Goal: Task Accomplishment & Management: Manage account settings

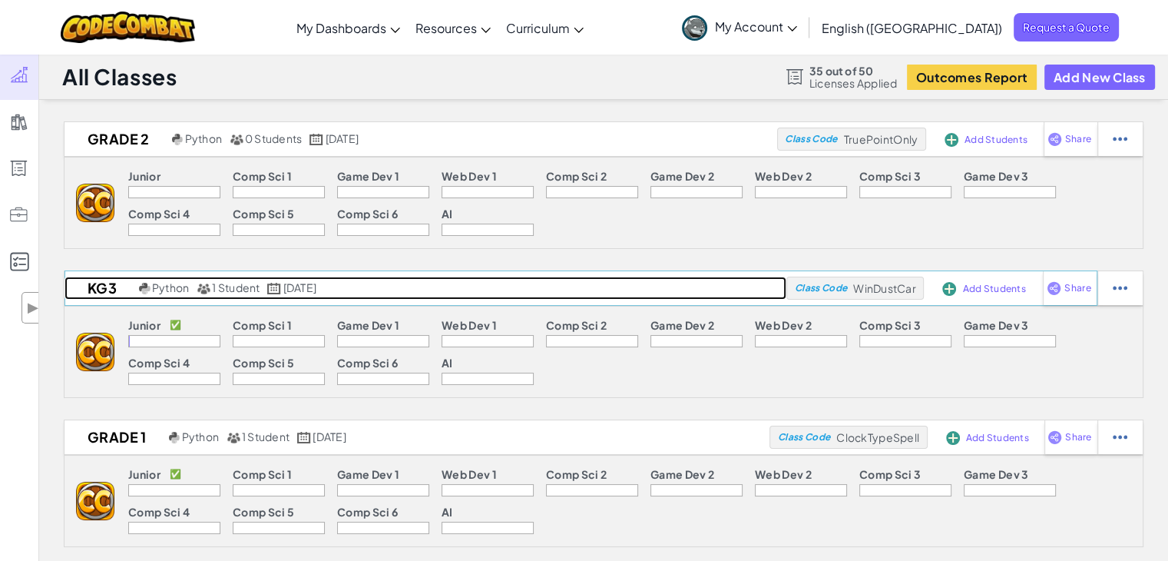
click at [106, 296] on h2 "KG3" at bounding box center [100, 287] width 71 height 23
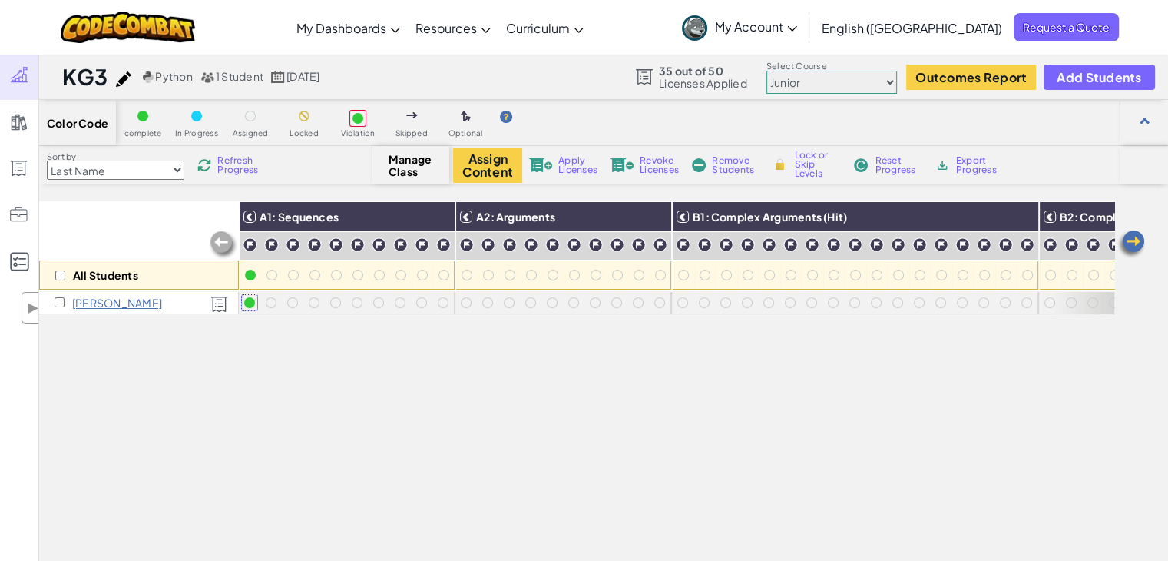
click at [111, 308] on p "[PERSON_NAME]" at bounding box center [117, 302] width 90 height 12
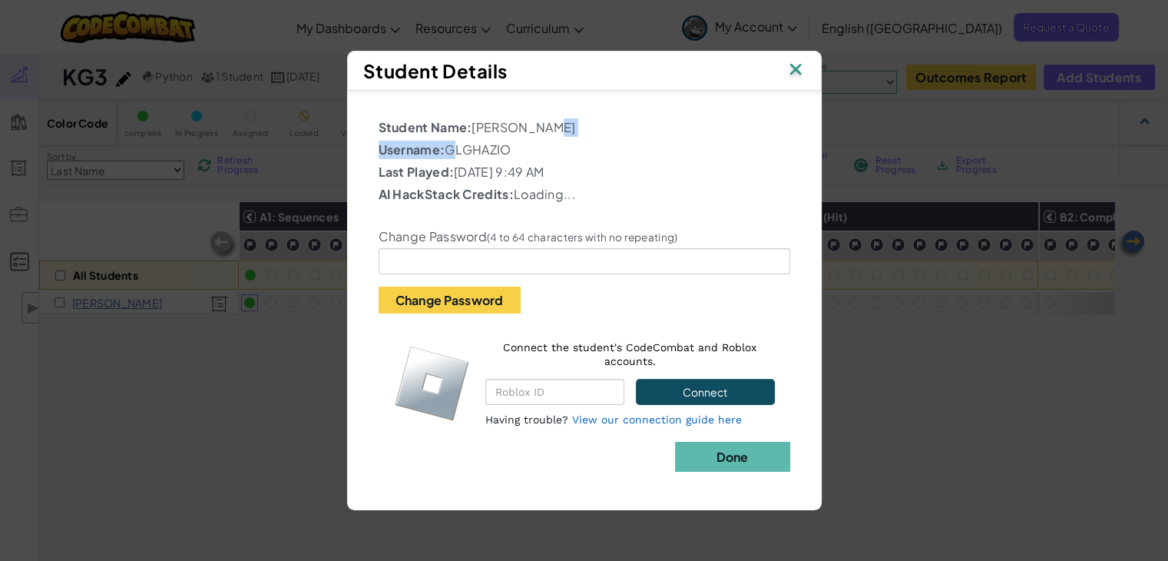
drag, startPoint x: 452, startPoint y: 147, endPoint x: 541, endPoint y: 135, distance: 90.7
click at [541, 135] on div "Student Name: [PERSON_NAME] Username: GLGHAZIO Last Played: [DATE] 9:49 AM AI H…" at bounding box center [585, 279] width 412 height 323
click at [541, 135] on p "Student Name: [PERSON_NAME]" at bounding box center [585, 127] width 412 height 18
click at [507, 172] on p "Last Played: The Gem A, [DATE][DATE] 9:49 AM" at bounding box center [585, 172] width 412 height 18
click at [804, 68] on img at bounding box center [796, 70] width 20 height 23
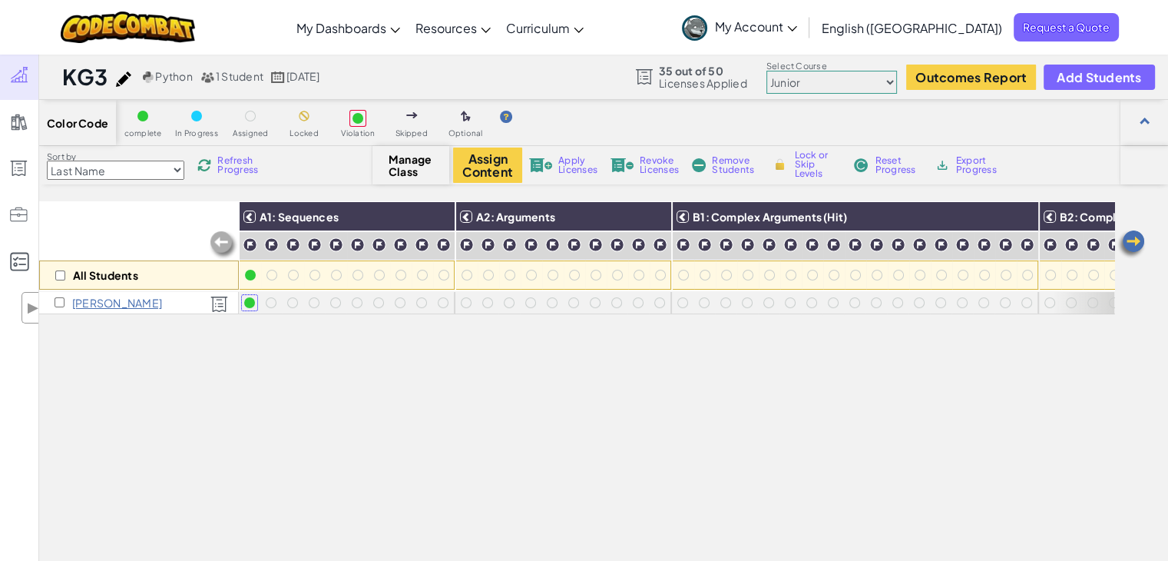
click at [102, 303] on p "[PERSON_NAME]" at bounding box center [117, 302] width 90 height 12
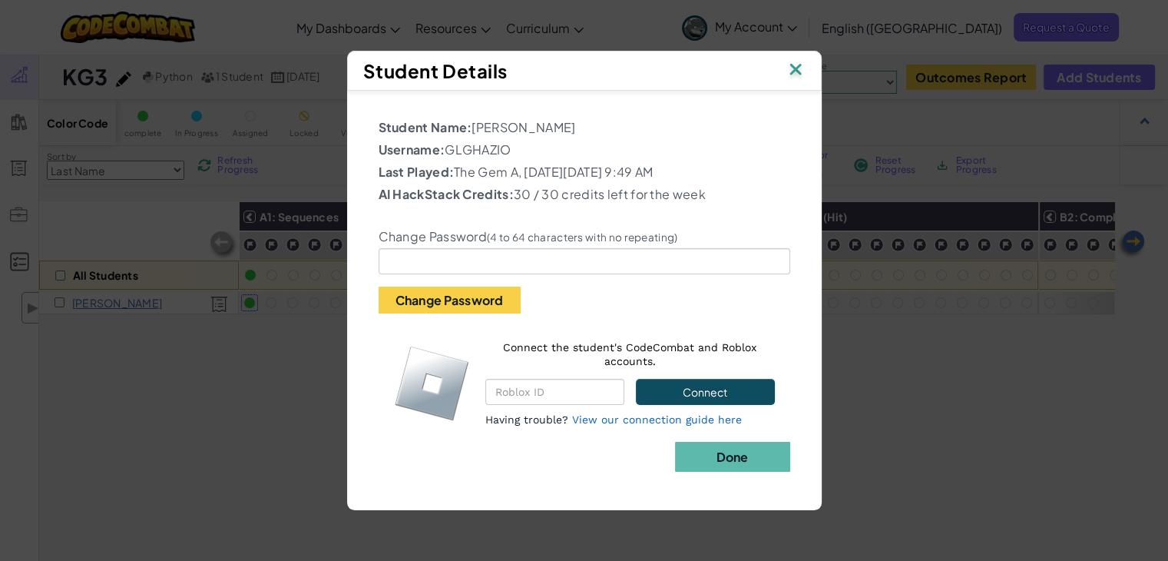
drag, startPoint x: 449, startPoint y: 152, endPoint x: 568, endPoint y: 135, distance: 119.5
click at [568, 135] on div "Student Name: [PERSON_NAME] Username: GLGHAZIO Last Played: The Gem A, [DATE][D…" at bounding box center [585, 279] width 412 height 323
click at [559, 148] on p "Username: GLGHAZIO" at bounding box center [585, 150] width 412 height 18
drag, startPoint x: 448, startPoint y: 151, endPoint x: 541, endPoint y: 147, distance: 93.0
click at [541, 147] on p "Username: GLGHAZIO" at bounding box center [585, 150] width 412 height 18
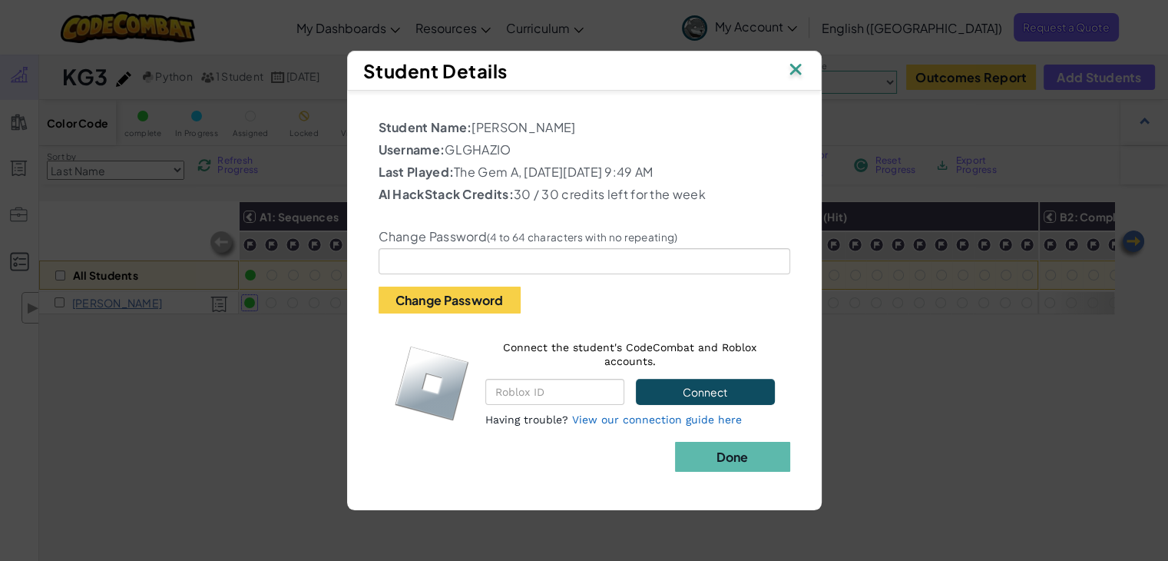
copy p "GLGHAZIO"
click at [796, 71] on img at bounding box center [796, 70] width 20 height 23
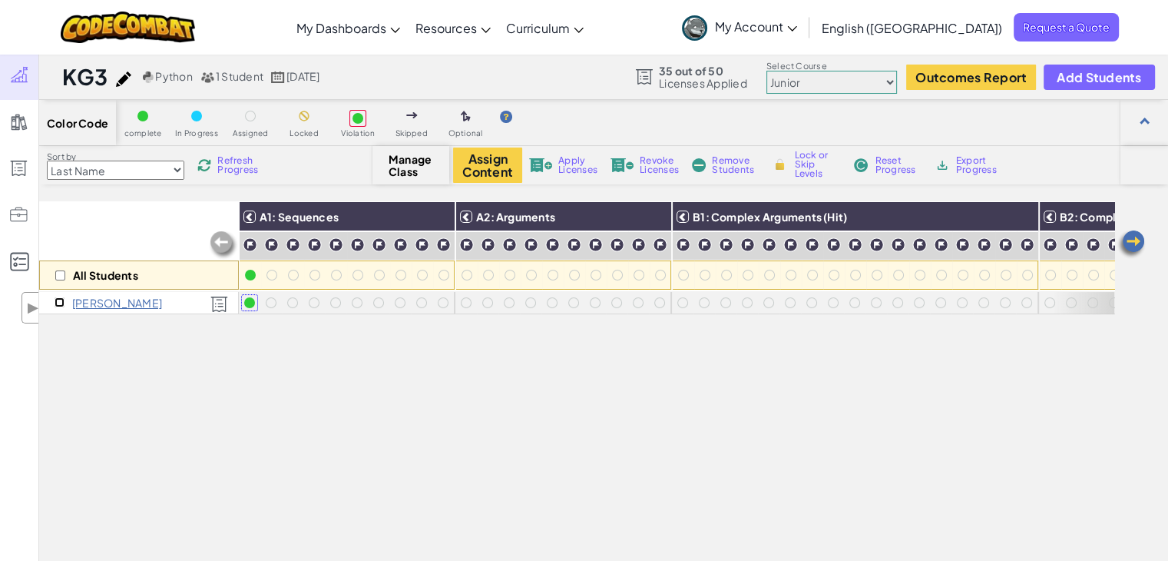
click at [55, 300] on input "checkbox" at bounding box center [60, 302] width 10 height 10
checkbox input "true"
click at [889, 164] on span "Reset Progress" at bounding box center [898, 165] width 46 height 18
click at [180, 78] on span "Python" at bounding box center [173, 76] width 37 height 14
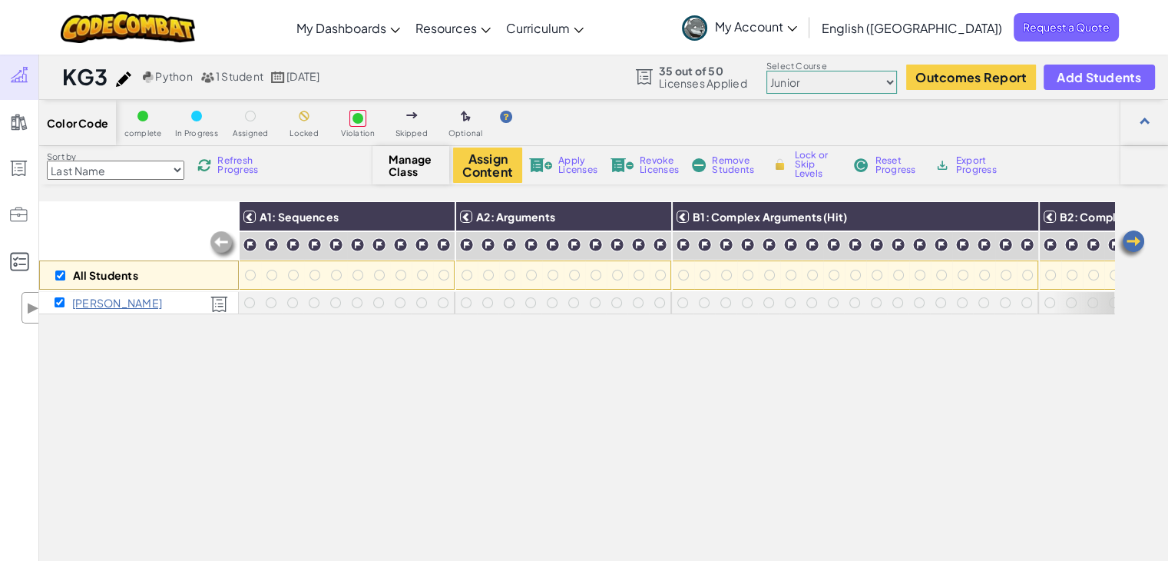
click at [122, 81] on img at bounding box center [123, 78] width 15 height 15
select select "blocks-icons"
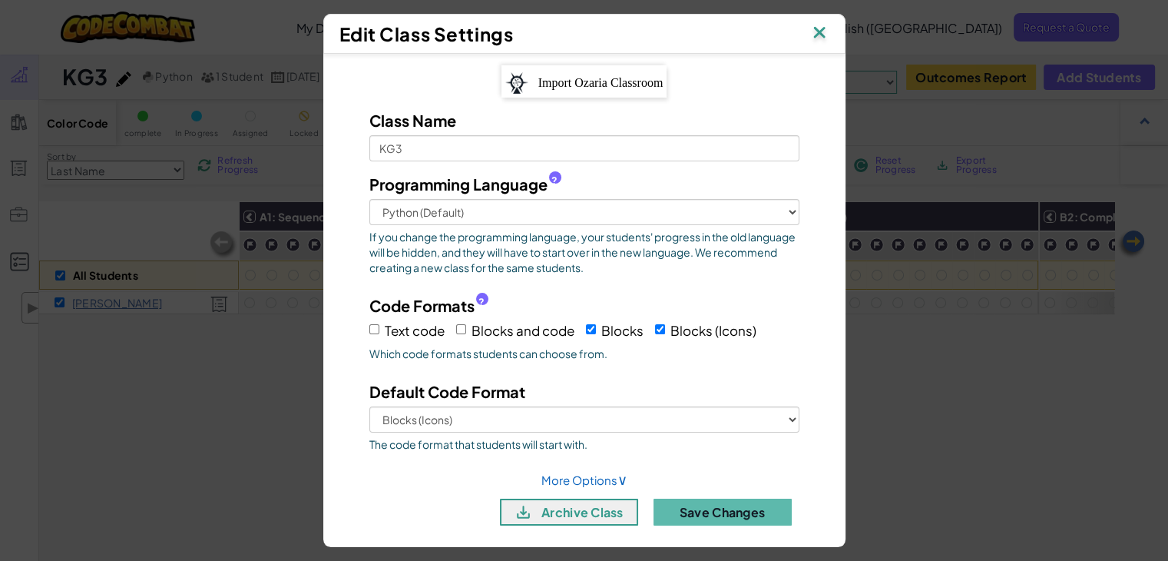
click at [826, 32] on img at bounding box center [819, 33] width 20 height 23
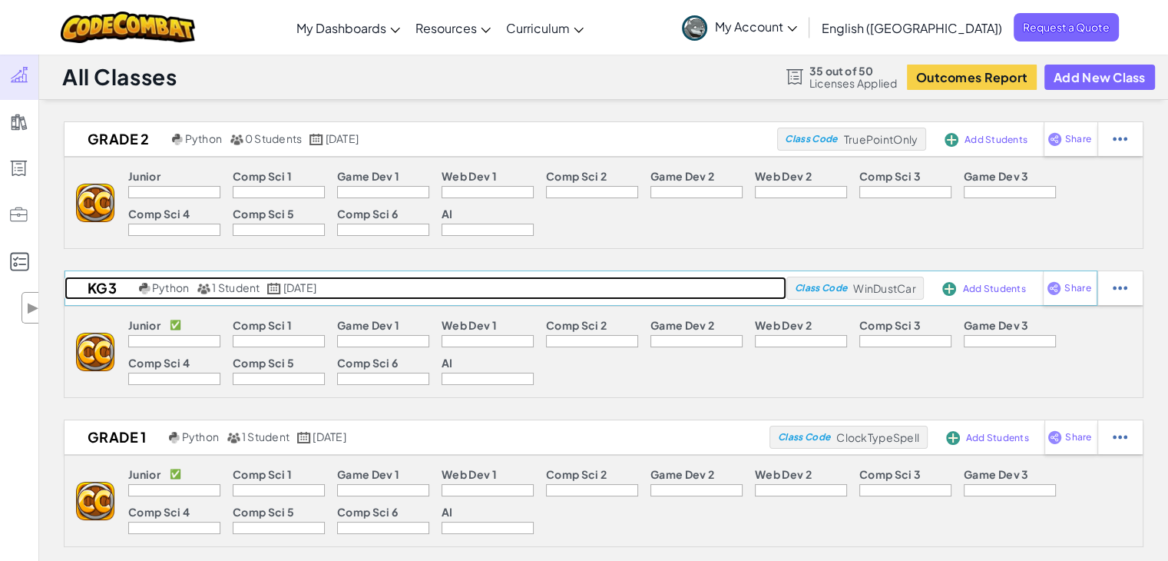
click at [114, 292] on h2 "KG3" at bounding box center [100, 287] width 71 height 23
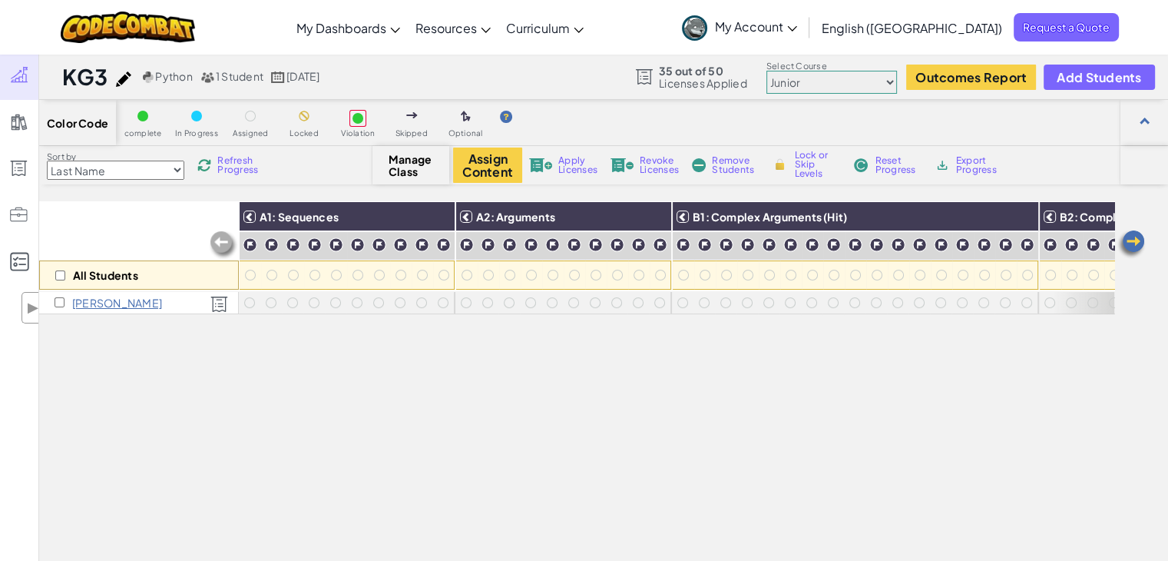
click at [53, 303] on div "[PERSON_NAME]" at bounding box center [139, 303] width 200 height 22
click at [55, 303] on input "checkbox" at bounding box center [60, 302] width 10 height 10
checkbox input "true"
click at [59, 302] on input "checkbox" at bounding box center [60, 302] width 10 height 10
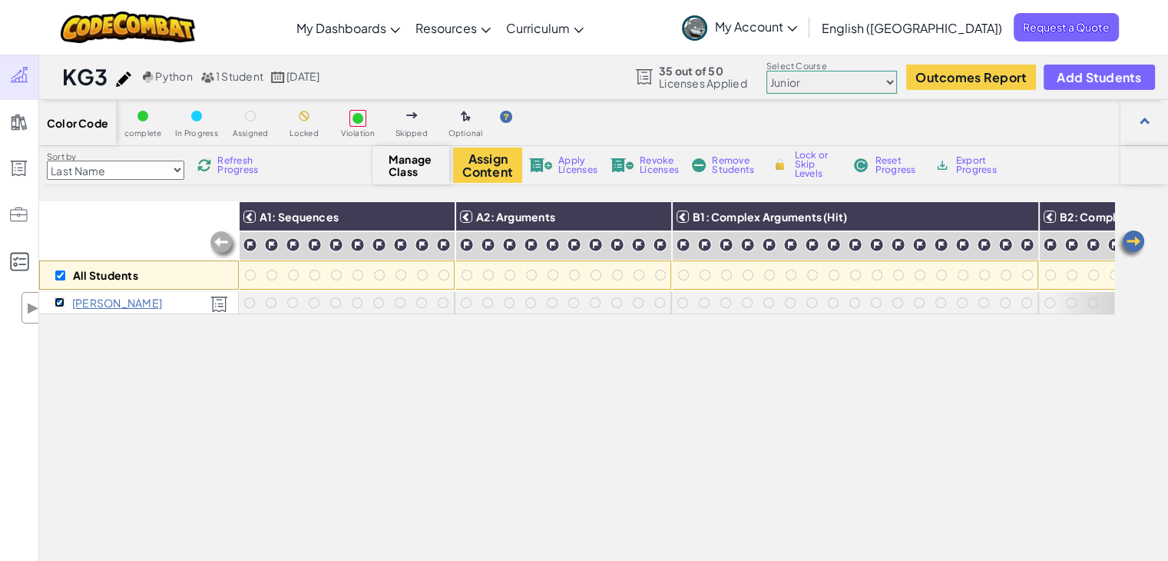
checkbox input "false"
click at [92, 303] on p "[PERSON_NAME]" at bounding box center [117, 302] width 90 height 12
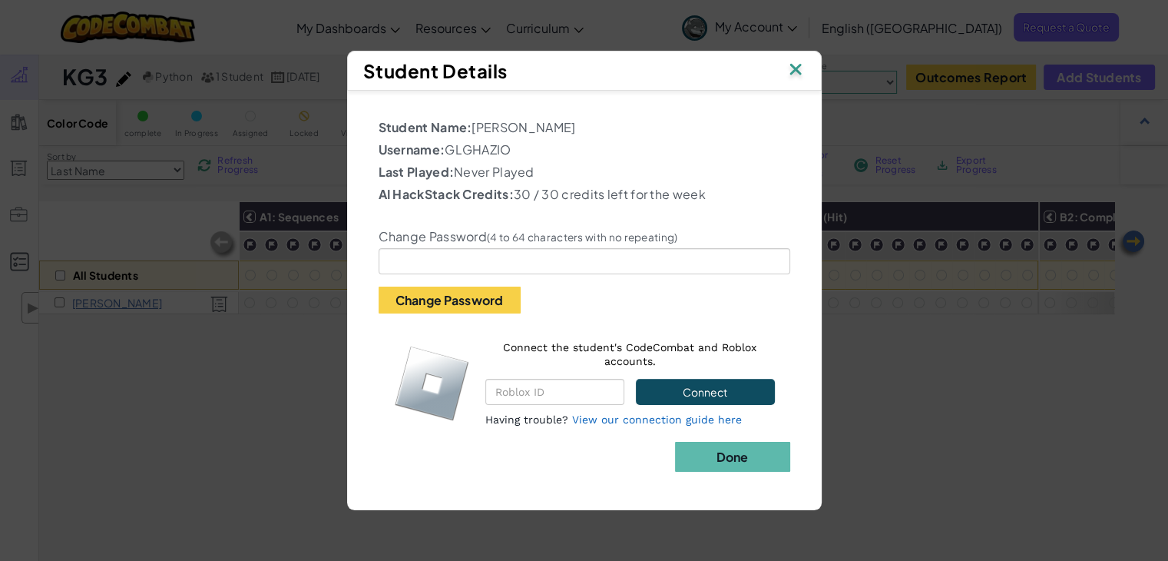
drag, startPoint x: 450, startPoint y: 150, endPoint x: 560, endPoint y: 142, distance: 110.1
click at [560, 142] on p "Username: GLGHAZIO" at bounding box center [585, 150] width 412 height 18
copy p "GLGHAZIO"
click at [793, 72] on img at bounding box center [796, 70] width 20 height 23
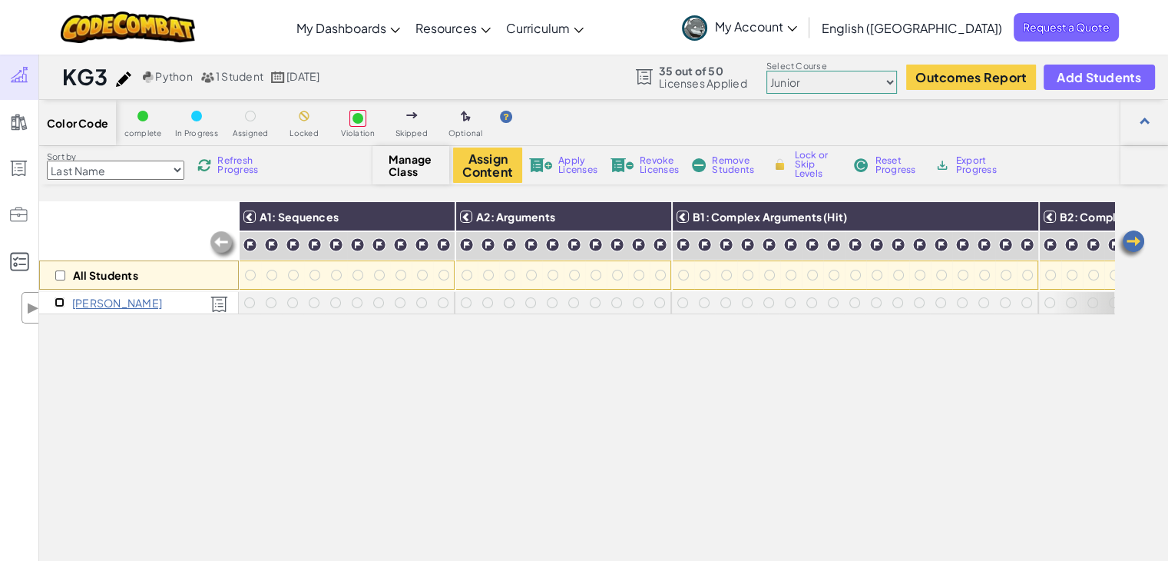
click at [61, 303] on input "checkbox" at bounding box center [60, 302] width 10 height 10
checkbox input "true"
click at [730, 164] on span "Remove Students" at bounding box center [735, 165] width 46 height 18
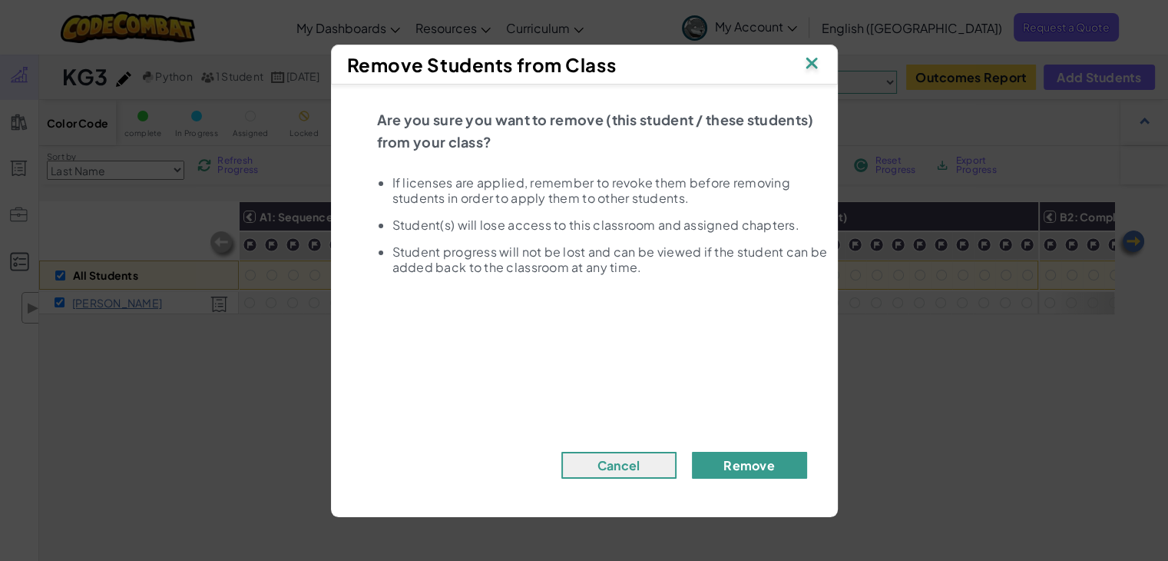
click at [749, 464] on button "Remove" at bounding box center [749, 465] width 115 height 27
click at [768, 469] on button "Remove" at bounding box center [749, 465] width 115 height 27
click at [809, 59] on img at bounding box center [812, 64] width 20 height 23
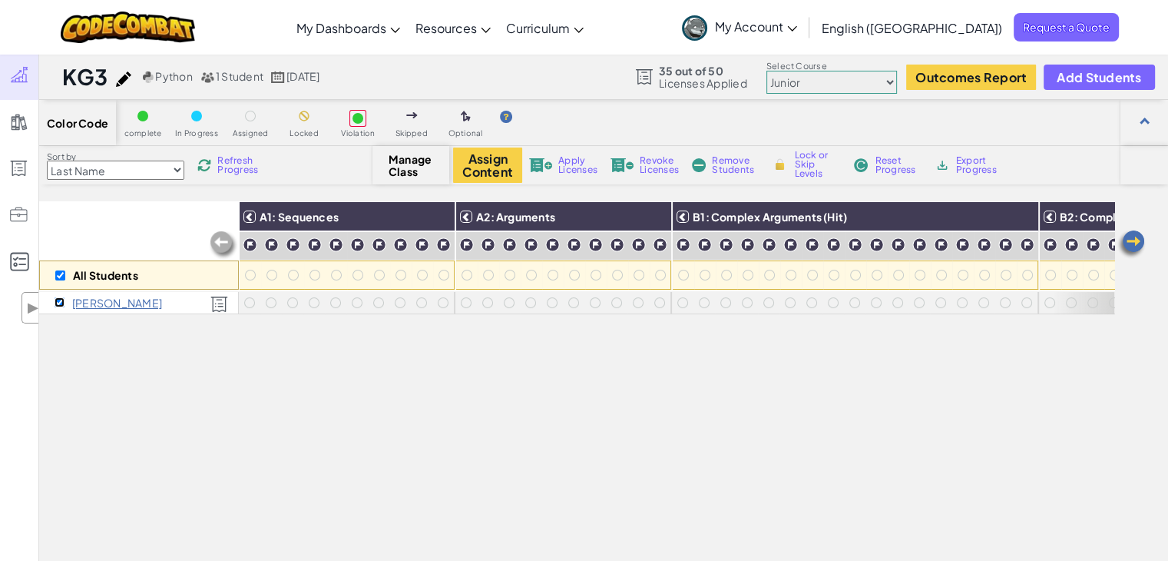
click at [61, 300] on input "checkbox" at bounding box center [60, 302] width 10 height 10
checkbox input "false"
click at [55, 302] on input "checkbox" at bounding box center [60, 302] width 10 height 10
checkbox input "true"
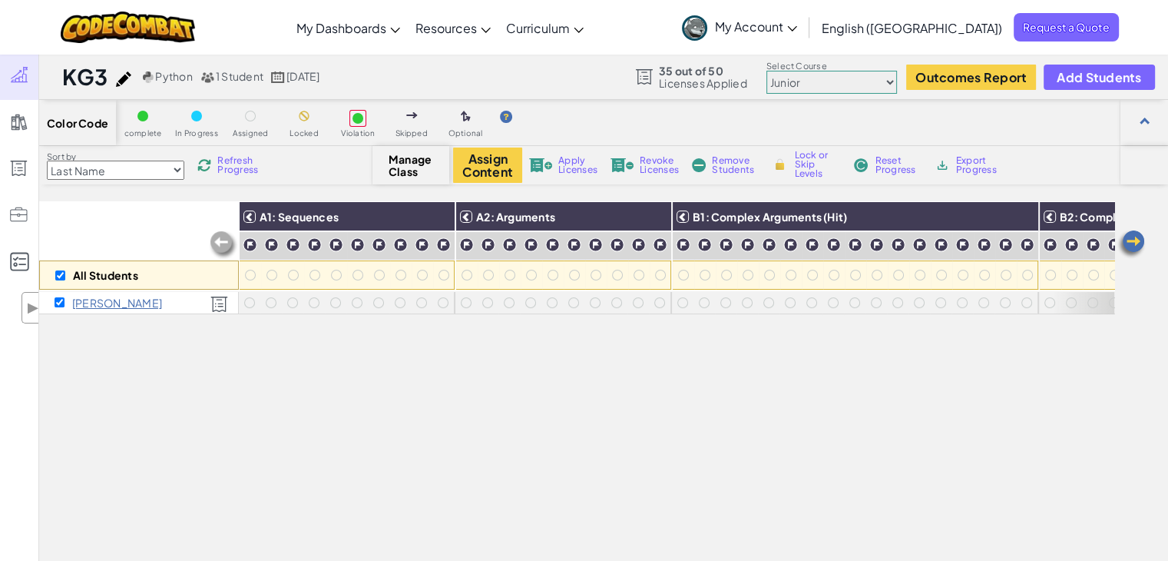
click at [733, 173] on span "Remove Students" at bounding box center [735, 165] width 46 height 18
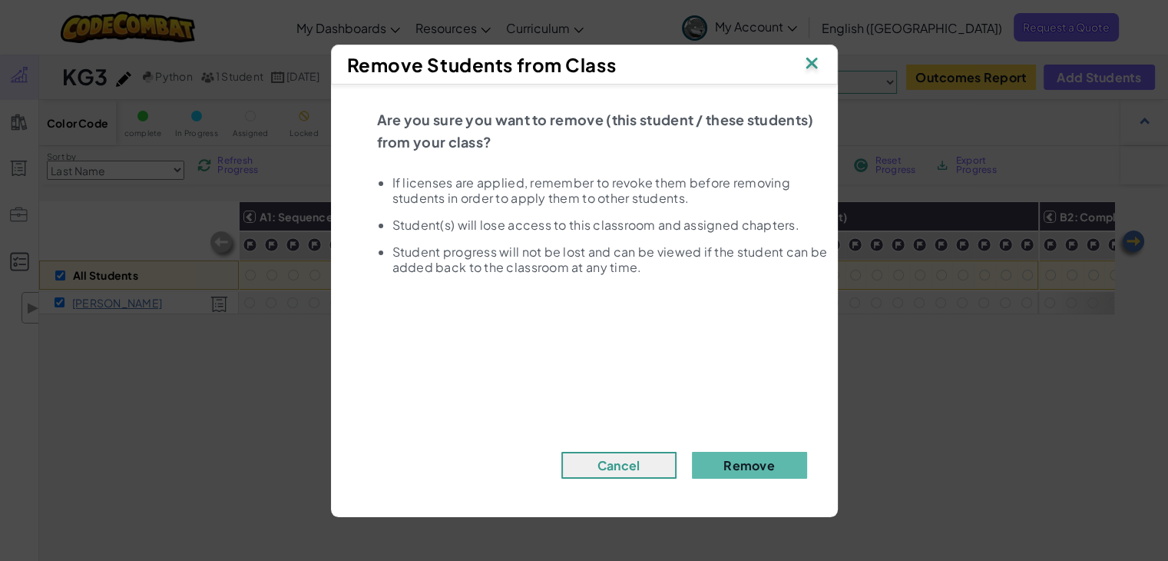
drag, startPoint x: 623, startPoint y: 65, endPoint x: 601, endPoint y: 97, distance: 38.8
click at [601, 97] on div "Remove Students from Class Are you sure you want to remove (this student / thes…" at bounding box center [584, 281] width 507 height 472
click at [777, 462] on button "Remove" at bounding box center [749, 465] width 115 height 27
click at [731, 455] on button "Remove" at bounding box center [749, 465] width 115 height 27
click at [803, 63] on img at bounding box center [812, 64] width 20 height 23
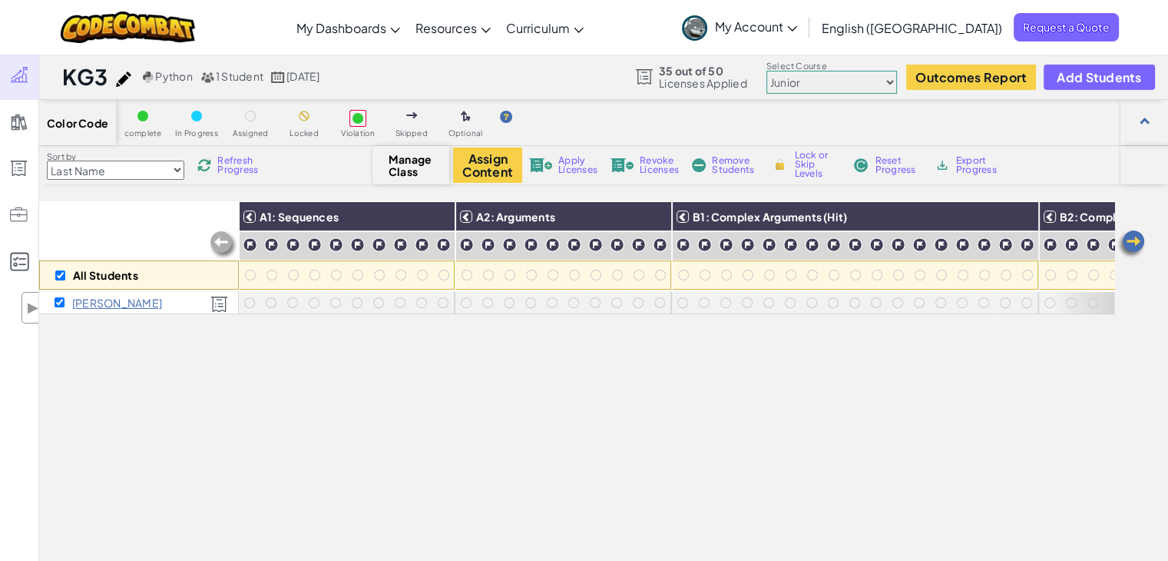
click at [641, 164] on span "Revoke Licenses" at bounding box center [659, 165] width 39 height 18
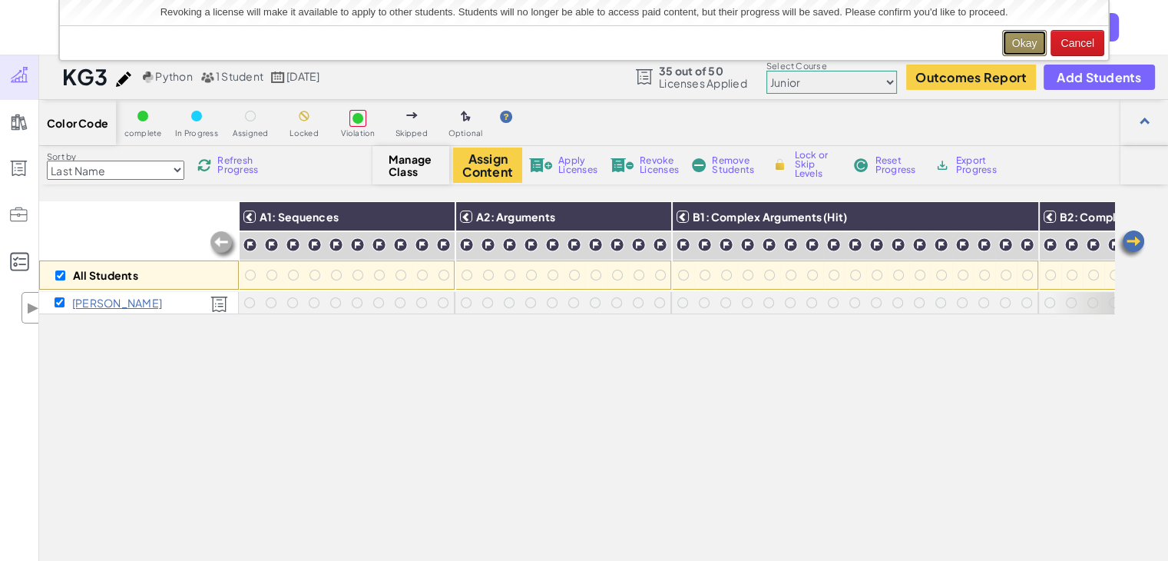
click at [1011, 44] on button "Okay" at bounding box center [1024, 43] width 45 height 26
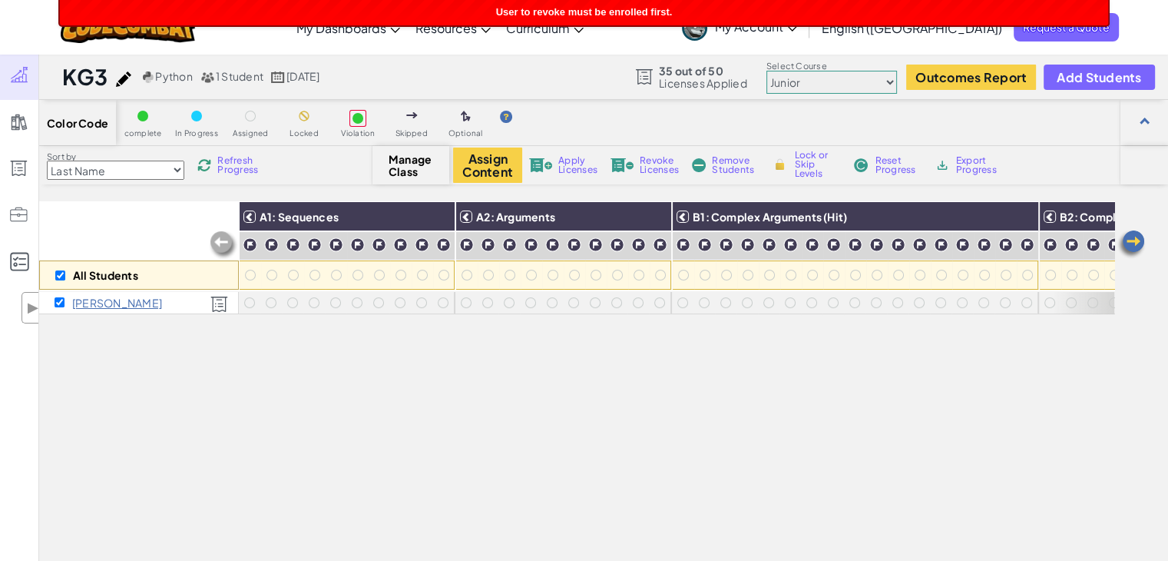
click at [58, 269] on div "All Students" at bounding box center [139, 274] width 200 height 29
click at [65, 282] on div "All Students" at bounding box center [139, 274] width 200 height 29
click at [64, 279] on input "checkbox" at bounding box center [60, 275] width 10 height 10
checkbox input "false"
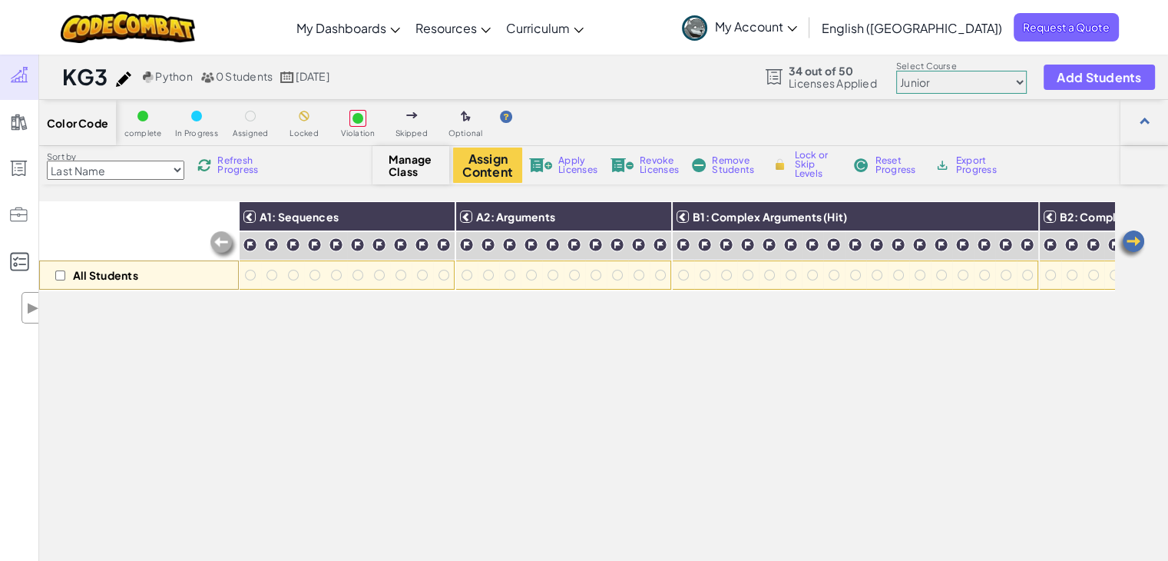
click at [797, 30] on span "My Account" at bounding box center [756, 26] width 82 height 16
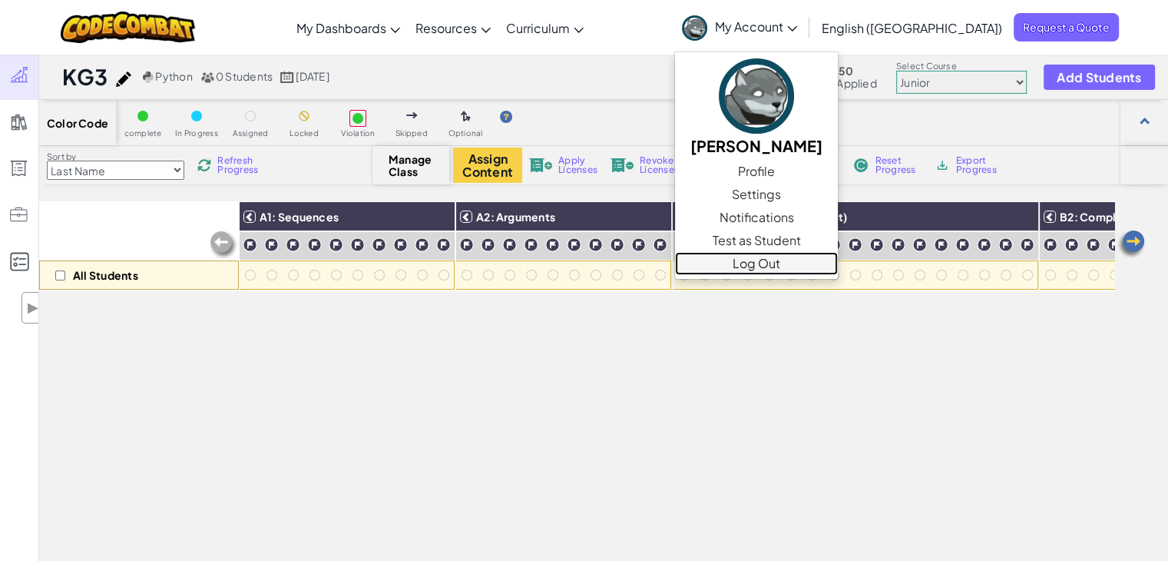
click at [819, 262] on link "Log Out" at bounding box center [756, 263] width 163 height 23
